Goal: Information Seeking & Learning: Learn about a topic

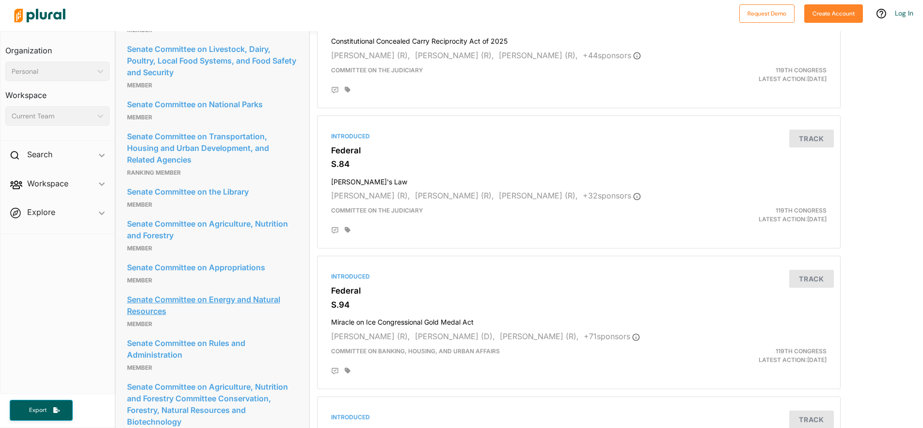
scroll to position [1115, 0]
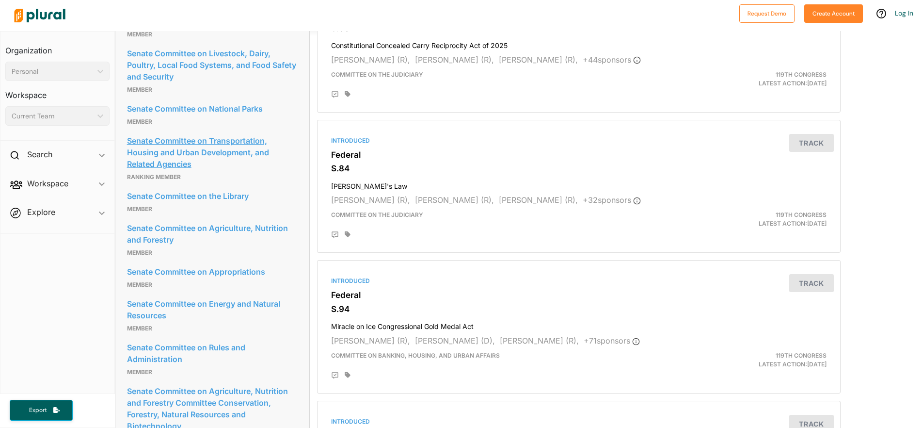
click at [191, 171] on link "Senate Committee on Transportation, Housing and Urban Development, and Related …" at bounding box center [212, 152] width 171 height 38
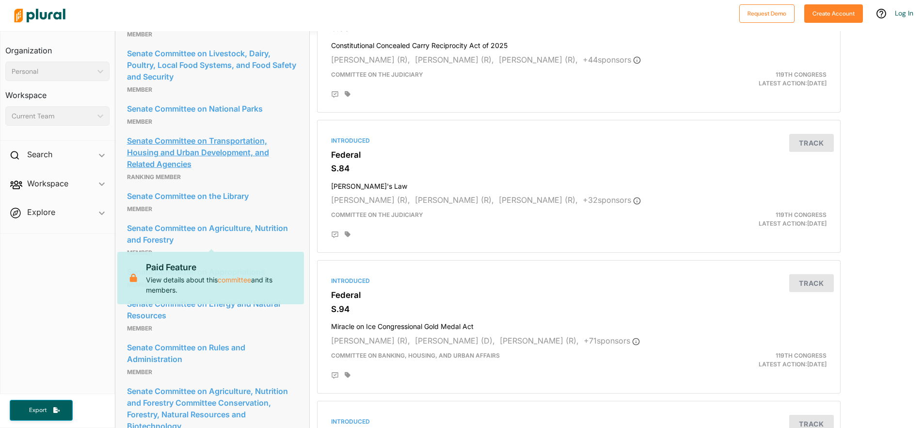
click at [194, 171] on link "Senate Committee on Transportation, Housing and Urban Development, and Related …" at bounding box center [212, 152] width 171 height 38
click at [221, 171] on link "Senate Committee on Transportation, Housing and Urban Development, and Related …" at bounding box center [212, 152] width 171 height 38
click at [240, 281] on link "committee" at bounding box center [234, 279] width 33 height 11
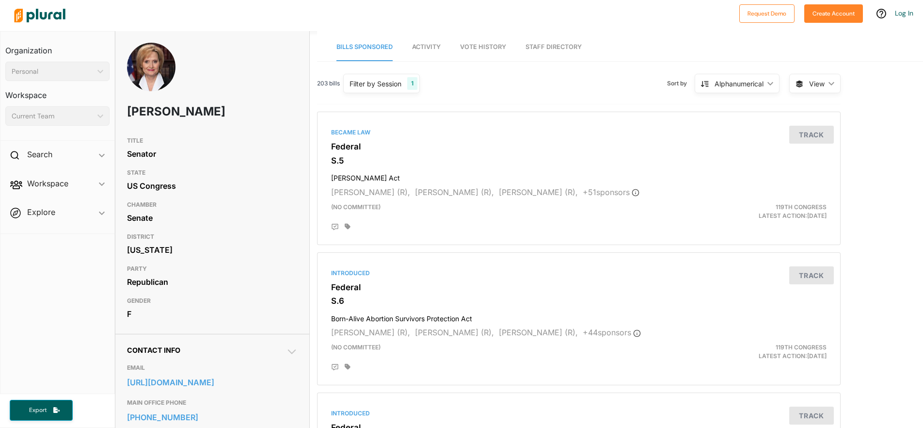
click at [432, 48] on span "Activity" at bounding box center [426, 46] width 29 height 7
